Goal: Information Seeking & Learning: Learn about a topic

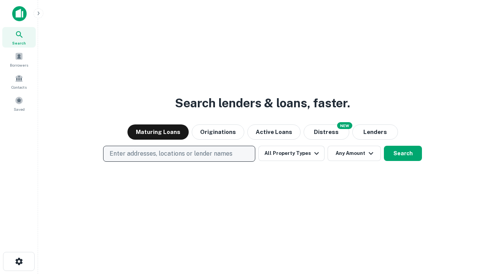
click at [179, 154] on p "Enter addresses, locations or lender names" at bounding box center [171, 153] width 123 height 9
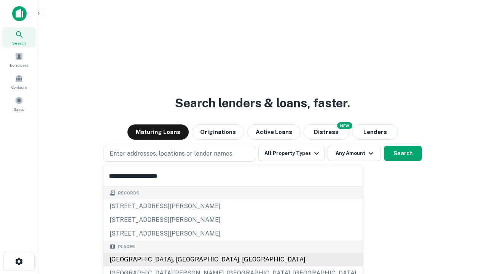
click at [182, 260] on div "[GEOGRAPHIC_DATA], [GEOGRAPHIC_DATA], [GEOGRAPHIC_DATA]" at bounding box center [233, 260] width 259 height 14
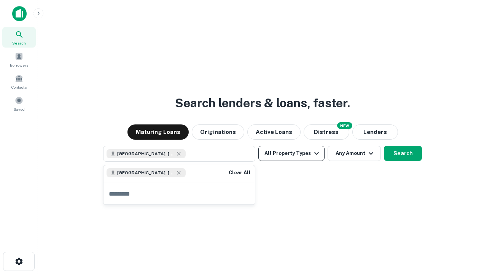
click at [292, 153] on button "All Property Types" at bounding box center [292, 153] width 66 height 15
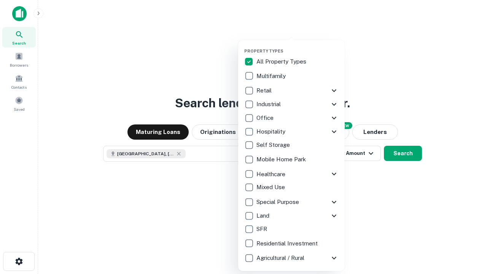
click at [298, 46] on button "button" at bounding box center [297, 46] width 107 height 0
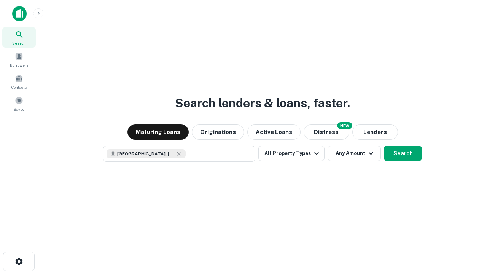
scroll to position [12, 0]
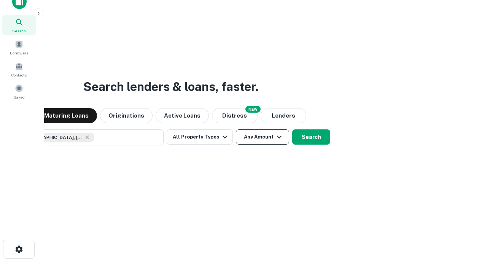
click at [236, 129] on button "Any Amount" at bounding box center [262, 136] width 53 height 15
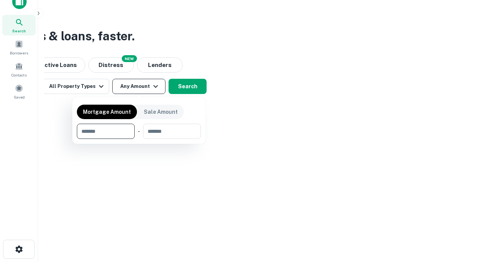
type input "*******"
click at [139, 139] on button "button" at bounding box center [139, 139] width 124 height 0
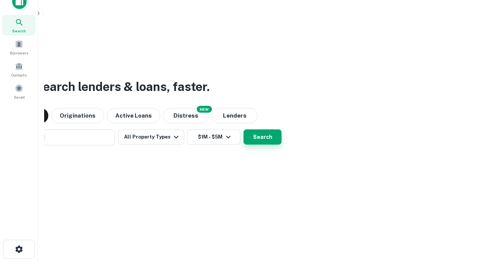
click at [244, 129] on button "Search" at bounding box center [263, 136] width 38 height 15
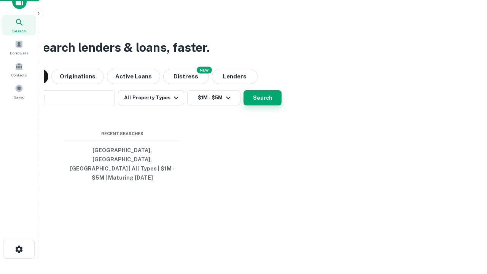
scroll to position [25, 215]
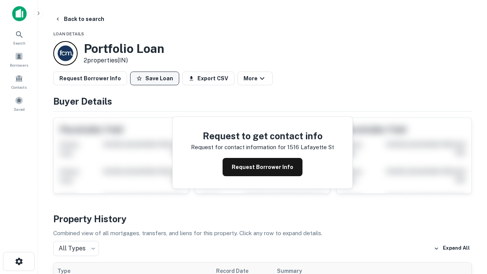
click at [155, 78] on button "Save Loan" at bounding box center [154, 79] width 49 height 14
